Goal: Transaction & Acquisition: Purchase product/service

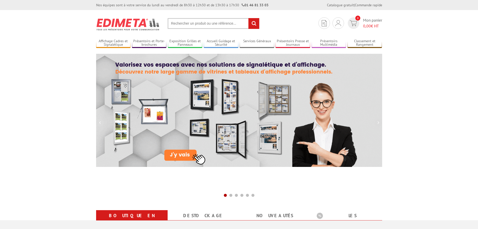
click at [183, 24] on input "text" at bounding box center [214, 23] width 92 height 11
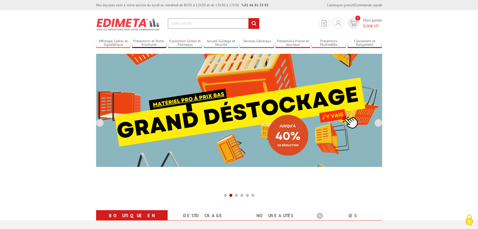
type input "cadre noir A5"
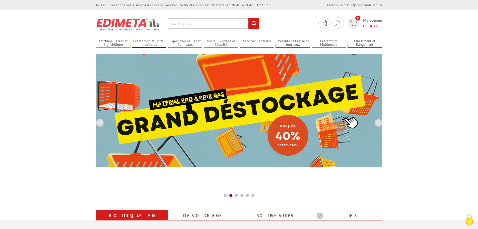
click at [248, 18] on input "rechercher" at bounding box center [253, 23] width 11 height 11
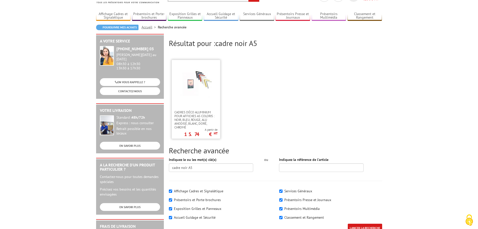
scroll to position [50, 0]
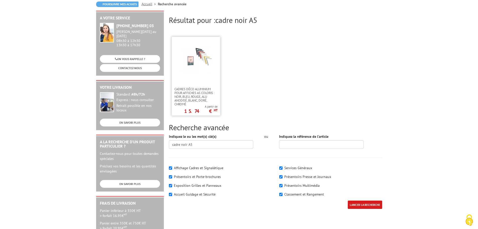
click at [196, 76] on img at bounding box center [196, 60] width 33 height 33
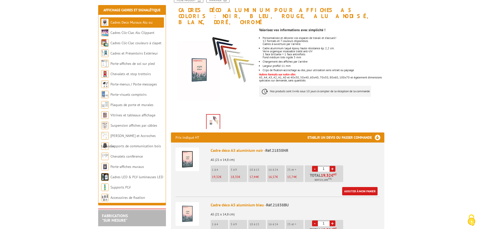
scroll to position [75, 0]
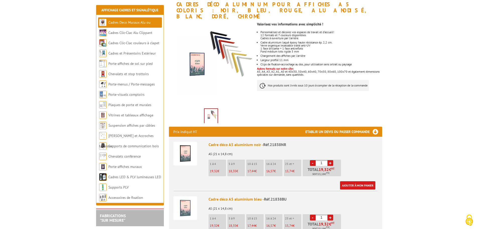
click at [251, 169] on span "17,44" at bounding box center [251, 171] width 8 height 4
click at [329, 160] on link "+" at bounding box center [330, 163] width 6 height 6
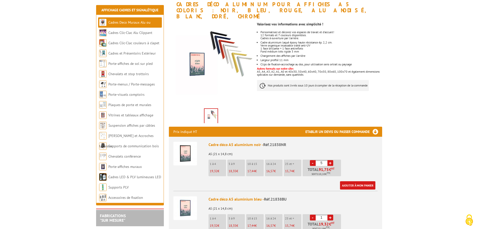
click at [329, 160] on link "+" at bounding box center [330, 163] width 6 height 6
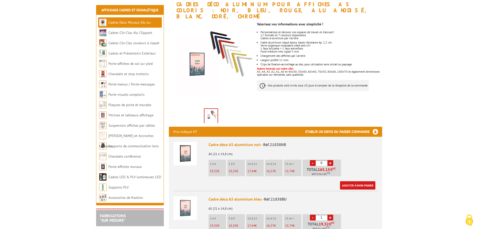
type input "10"
click at [354, 181] on link "Ajouter à mon panier" at bounding box center [357, 185] width 35 height 8
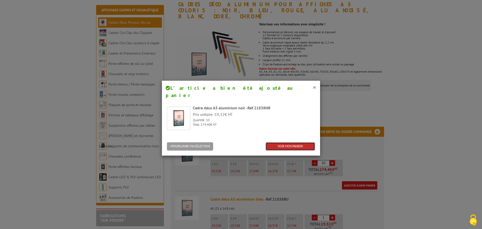
click at [286, 142] on link "VOIR MON PANIER" at bounding box center [289, 146] width 49 height 8
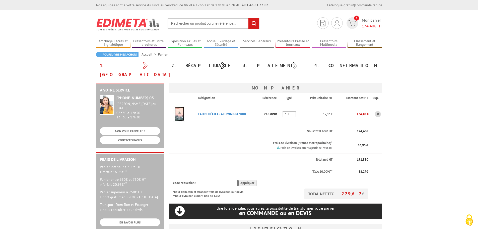
type input "com2gethercorp@gmail.com"
click at [196, 25] on input "text" at bounding box center [214, 23] width 92 height 11
click at [187, 24] on input "text" at bounding box center [214, 23] width 92 height 11
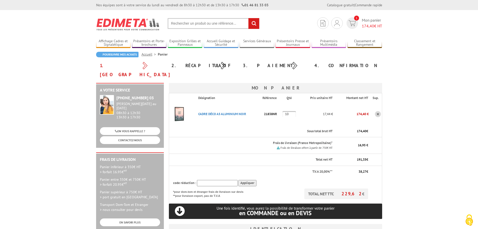
click at [187, 24] on input "text" at bounding box center [214, 23] width 92 height 11
type input "cadre 80x120cm noir"
click at [248, 18] on input "rechercher" at bounding box center [253, 23] width 11 height 11
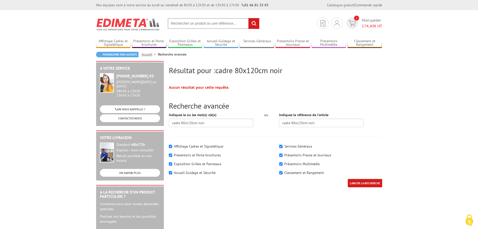
click at [190, 24] on input "text" at bounding box center [214, 23] width 92 height 11
type input "cadre affiche aluminium"
click at [248, 18] on input "rechercher" at bounding box center [253, 23] width 11 height 11
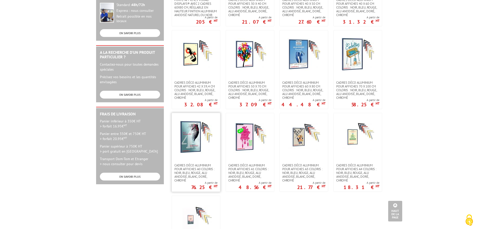
scroll to position [151, 0]
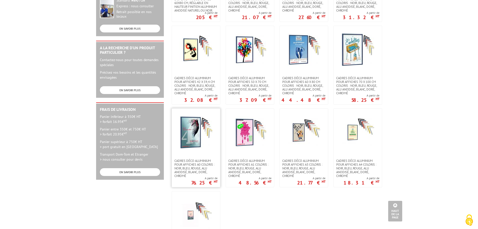
click at [197, 133] on img at bounding box center [196, 132] width 33 height 33
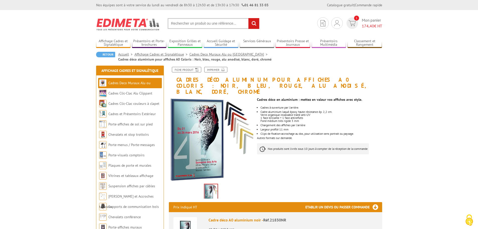
click at [209, 25] on input "text" at bounding box center [214, 23] width 92 height 11
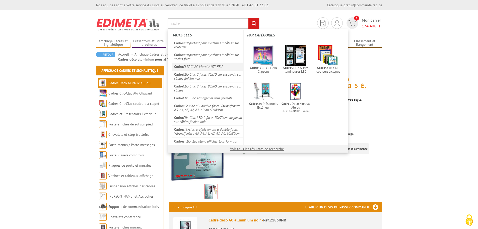
type input "cadre"
click at [189, 64] on link "Cadre CLIC CLAC Mural ANTI-FEU" at bounding box center [208, 66] width 72 height 8
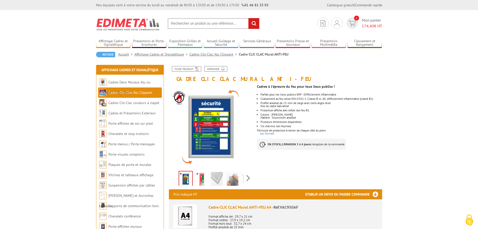
click at [191, 25] on input "text" at bounding box center [214, 23] width 92 height 11
type input "cadre 80x120"
click at [248, 18] on input "rechercher" at bounding box center [253, 23] width 11 height 11
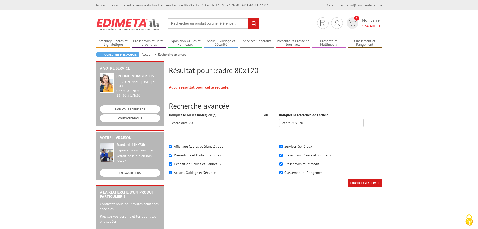
click at [186, 24] on input "text" at bounding box center [214, 23] width 92 height 11
click at [184, 24] on input "text" at bounding box center [214, 23] width 92 height 11
click at [179, 24] on input "text" at bounding box center [214, 23] width 92 height 11
type input "cadre affiche aluminium profile noir"
click at [248, 18] on input "rechercher" at bounding box center [253, 23] width 11 height 11
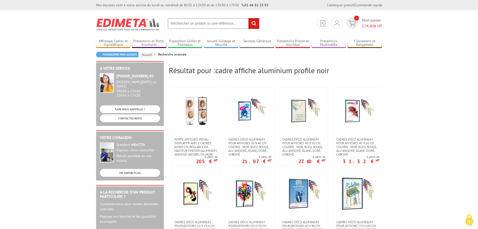
click at [199, 22] on input "text" at bounding box center [214, 23] width 92 height 11
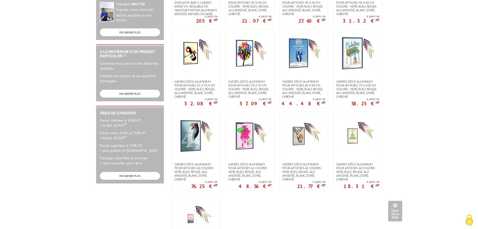
scroll to position [201, 0]
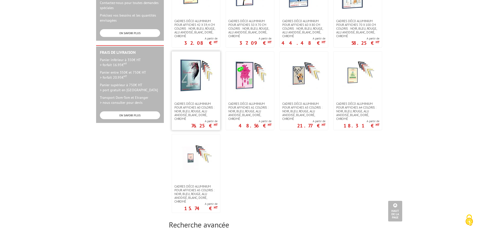
click at [200, 92] on link at bounding box center [196, 76] width 48 height 50
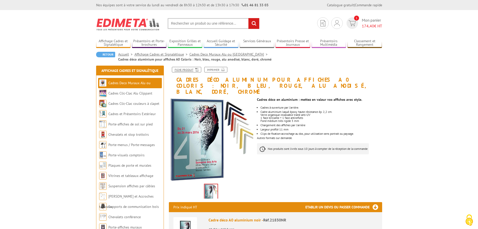
click at [189, 70] on link "Fiche produit" at bounding box center [186, 70] width 29 height 6
click at [207, 26] on input "text" at bounding box center [214, 23] width 92 height 11
click at [206, 26] on input "text" at bounding box center [214, 23] width 92 height 11
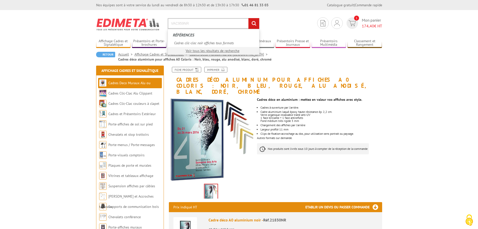
type input "VAC959NR"
click at [248, 18] on input "rechercher" at bounding box center [253, 23] width 11 height 11
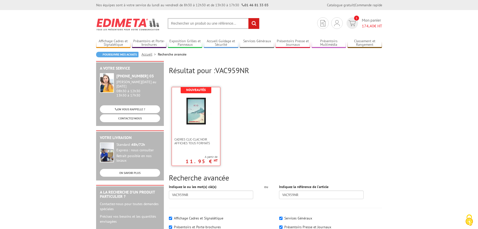
click at [201, 107] on img at bounding box center [196, 111] width 33 height 33
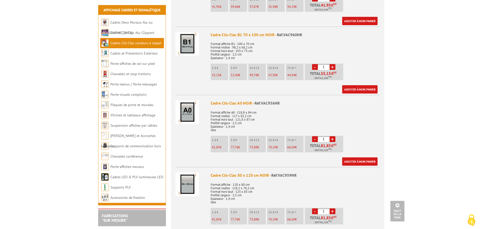
scroll to position [753, 0]
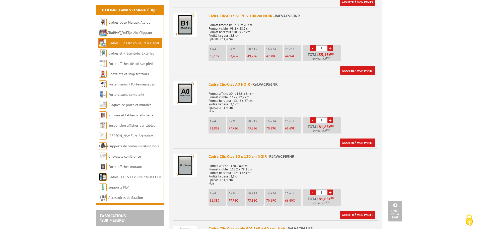
click at [186, 166] on img at bounding box center [185, 165] width 24 height 24
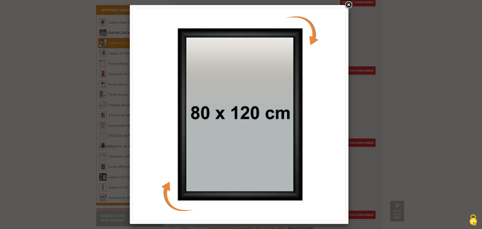
click at [349, 5] on link at bounding box center [348, 5] width 9 height 9
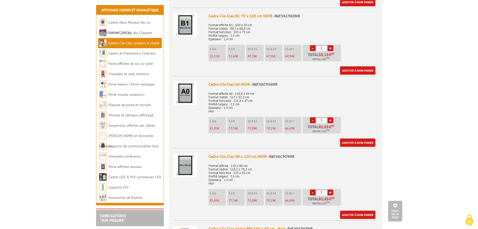
click at [330, 192] on link "+" at bounding box center [330, 192] width 6 height 6
type input "5"
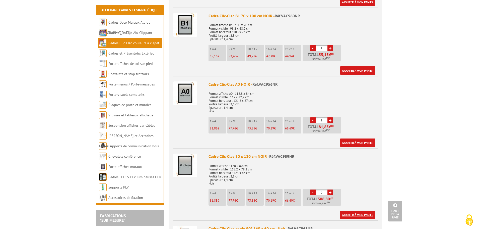
click at [344, 213] on link "Ajouter à mon panier" at bounding box center [357, 214] width 35 height 8
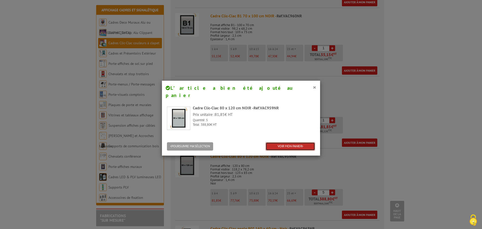
click at [277, 142] on link "VOIR MON PANIER" at bounding box center [289, 146] width 49 height 8
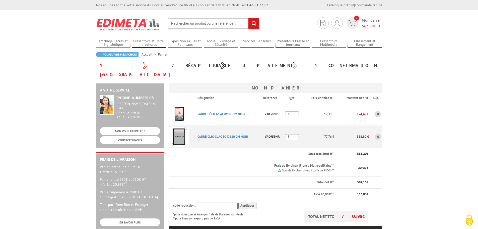
type input "[EMAIL_ADDRESS][DOMAIN_NAME]"
click at [185, 21] on input "text" at bounding box center [214, 23] width 92 height 11
click at [185, 22] on input "text" at bounding box center [214, 23] width 92 height 11
type input "cadres A5 noir"
click at [248, 18] on input "rechercher" at bounding box center [253, 23] width 11 height 11
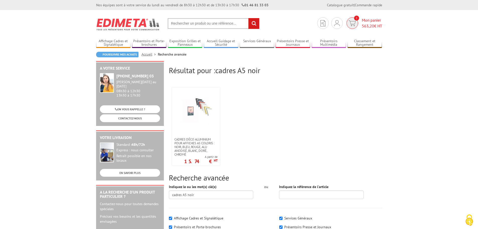
click at [351, 23] on img at bounding box center [351, 23] width 7 height 6
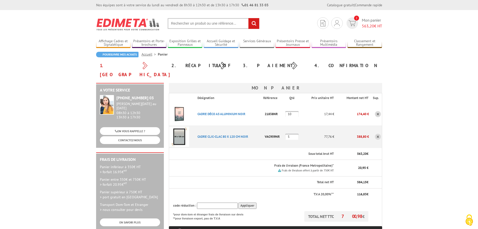
type input "[EMAIL_ADDRESS][DOMAIN_NAME]"
click at [377, 111] on link at bounding box center [378, 114] width 6 height 6
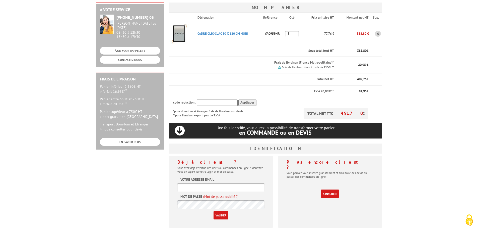
scroll to position [125, 0]
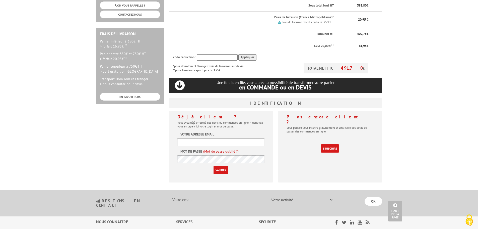
type input "[EMAIL_ADDRESS][DOMAIN_NAME]"
click at [222, 166] on input "Valider" at bounding box center [221, 170] width 15 height 8
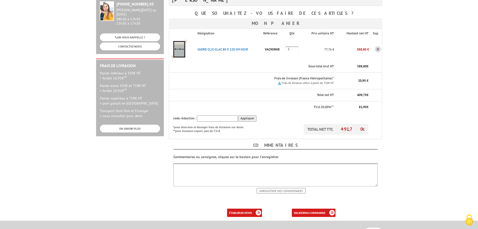
scroll to position [100, 0]
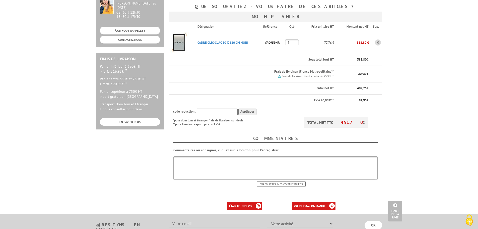
click at [206, 156] on textarea at bounding box center [275, 167] width 204 height 23
type textarea "Magasin RABONI"
click at [272, 181] on input "Enregistrer mes commentaires" at bounding box center [281, 184] width 49 height 6
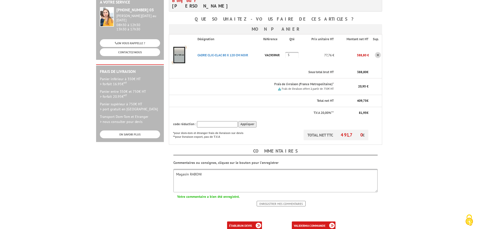
scroll to position [100, 0]
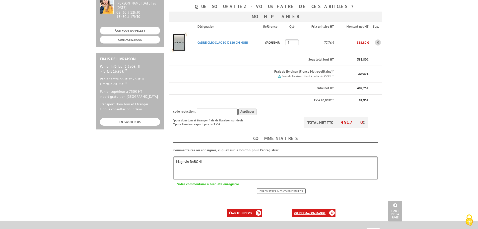
click at [308, 211] on b "ma commande" at bounding box center [315, 213] width 21 height 4
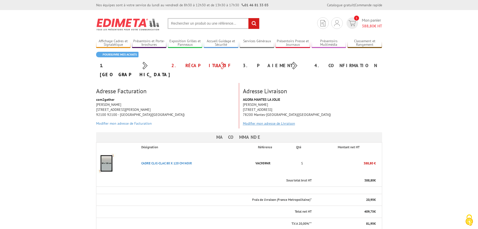
click at [269, 121] on link "Modifier mon adresse de Livraison" at bounding box center [269, 123] width 52 height 5
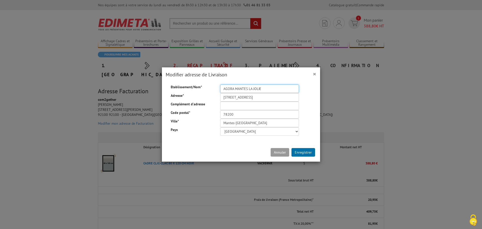
drag, startPoint x: 272, startPoint y: 88, endPoint x: 218, endPoint y: 87, distance: 53.9
click at [220, 87] on input "AGORA MANTES LA JOLIE" at bounding box center [259, 88] width 79 height 9
type input "RABONI"
click at [232, 97] on input "254 BOULEVARD DU MARECHAL JUIN" at bounding box center [259, 97] width 79 height 9
drag, startPoint x: 282, startPoint y: 98, endPoint x: 218, endPoint y: 98, distance: 64.2
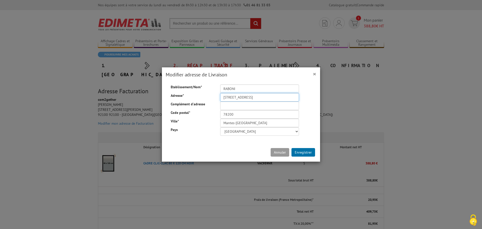
click at [220, 98] on input "254 BOULEVARD DU MARECHAL JUIN" at bounding box center [259, 97] width 79 height 9
type input "[STREET_ADDRESS]"
click at [240, 116] on input "78200" at bounding box center [259, 114] width 79 height 9
type input "7"
type input "92100"
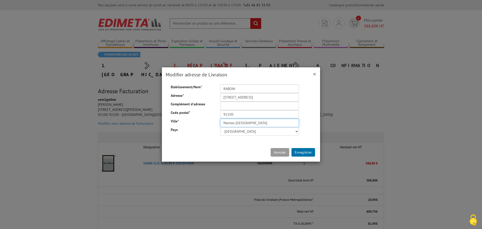
click at [229, 124] on input "Mantes-la-Jolie" at bounding box center [259, 122] width 79 height 9
drag, startPoint x: 250, startPoint y: 123, endPoint x: 220, endPoint y: 122, distance: 30.1
click at [220, 122] on input "Mantes-la-Jolie" at bounding box center [259, 122] width 79 height 9
type input "BOULOGNE BILLANCOURT"
type input "Com2gether"
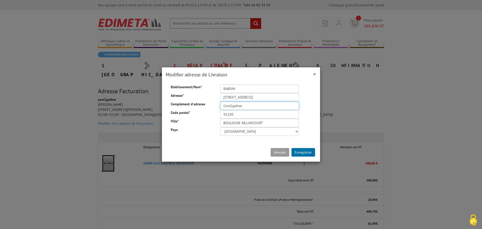
drag, startPoint x: 244, startPoint y: 107, endPoint x: 219, endPoint y: 105, distance: 25.2
click at [220, 105] on input "Com2gether" at bounding box center [259, 105] width 79 height 9
click at [303, 152] on button "Enregistrer" at bounding box center [303, 152] width 24 height 9
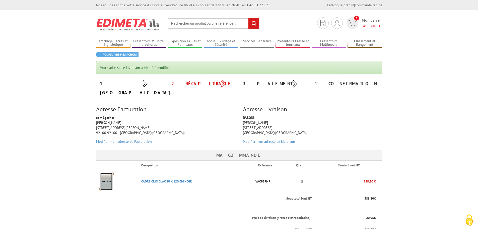
click at [258, 139] on link "Modifier mon adresse de Livraison" at bounding box center [269, 141] width 52 height 5
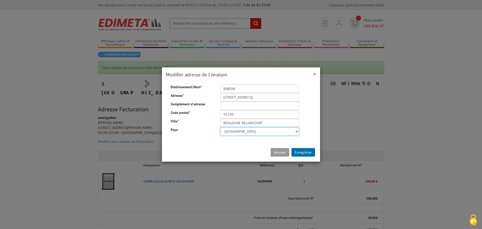
click at [292, 131] on select "Afghanistan Afrique du Sud Albanie Algérie Allemagne American Samoa Andorre Ang…" at bounding box center [259, 131] width 79 height 9
click at [220, 127] on select "Afghanistan Afrique du Sud Albanie Algérie Allemagne American Samoa Andorre Ang…" at bounding box center [259, 131] width 79 height 9
click at [279, 96] on input "[STREET_ADDRESS]" at bounding box center [259, 97] width 79 height 9
click at [235, 125] on input "BOULOGNE BILLANCOURT" at bounding box center [259, 122] width 79 height 9
click at [276, 96] on input "69/71 boulevard de la République" at bounding box center [259, 97] width 79 height 9
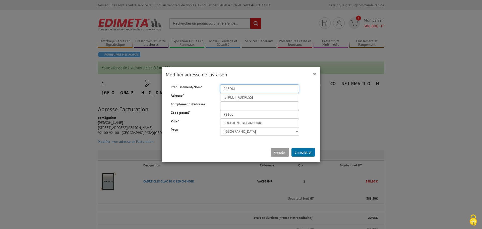
click at [245, 88] on input "RABONI" at bounding box center [259, 88] width 79 height 9
click at [230, 106] on input "Complément d'adresse" at bounding box center [259, 105] width 79 height 9
click at [234, 115] on input "92100" at bounding box center [259, 114] width 79 height 9
click at [221, 123] on input "BOULOGNE BILLANCOURT" at bounding box center [259, 122] width 79 height 9
click at [263, 123] on input "BOULOGNE BILLANCOURT" at bounding box center [259, 122] width 79 height 9
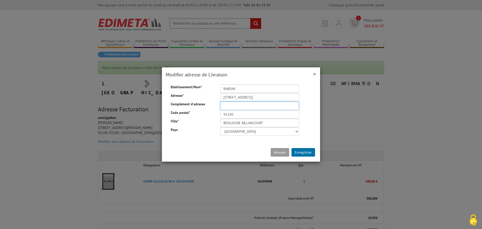
click at [230, 107] on input "Complément d'adresse" at bounding box center [259, 105] width 79 height 9
type input "Priscille tissier"
click at [297, 151] on button "Enregistrer" at bounding box center [303, 152] width 24 height 9
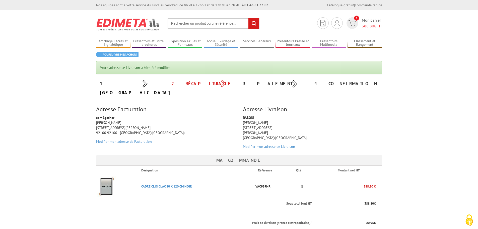
click at [255, 144] on link "Modifier mon adresse de Livraison" at bounding box center [269, 146] width 52 height 5
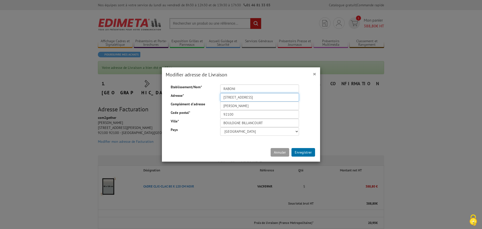
click at [283, 95] on input "[STREET_ADDRESS]" at bounding box center [259, 97] width 79 height 9
click at [250, 104] on input "Priscille tissier" at bounding box center [259, 105] width 79 height 9
drag, startPoint x: 250, startPoint y: 104, endPoint x: 219, endPoint y: 105, distance: 30.9
click at [220, 105] on input "Priscille tissier" at bounding box center [259, 105] width 79 height 9
click at [239, 114] on input "92100" at bounding box center [259, 114] width 79 height 9
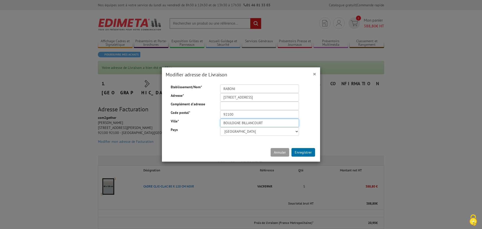
click at [229, 122] on input "BOULOGNE BILLANCOURT" at bounding box center [259, 122] width 79 height 9
click at [221, 143] on div "Annuler Enregistrer" at bounding box center [241, 152] width 158 height 18
click at [240, 88] on input "RABONI" at bounding box center [259, 88] width 79 height 9
type input "RABONI Tissier Priscille"
click at [296, 152] on button "Enregistrer" at bounding box center [303, 152] width 24 height 9
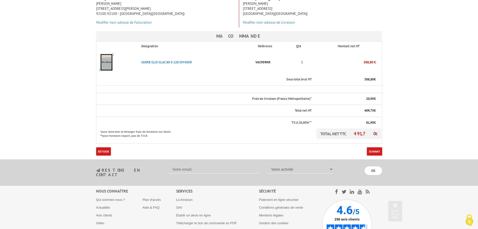
scroll to position [125, 0]
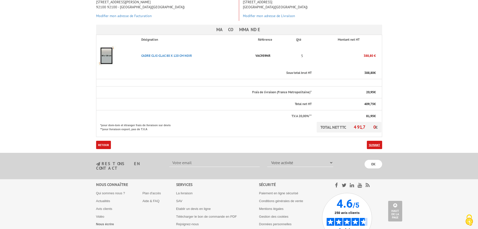
click at [374, 140] on link "Suivant" at bounding box center [374, 144] width 15 height 8
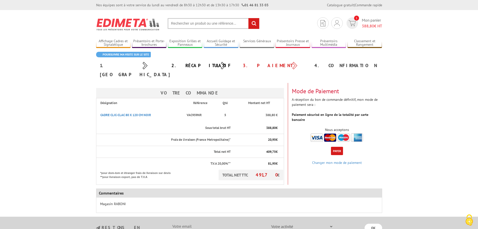
click at [337, 147] on button "Payer" at bounding box center [337, 151] width 12 height 8
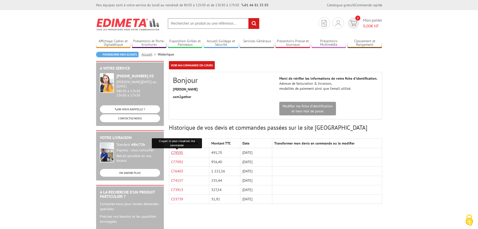
click at [178, 152] on link "C79595" at bounding box center [177, 152] width 12 height 5
